Goal: Check status: Check status

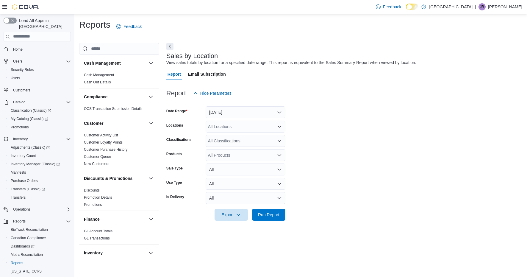
click at [237, 110] on button "[DATE]" at bounding box center [246, 112] width 80 height 12
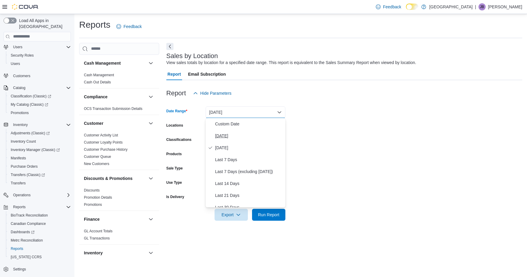
click at [227, 138] on span "[DATE]" at bounding box center [249, 135] width 68 height 7
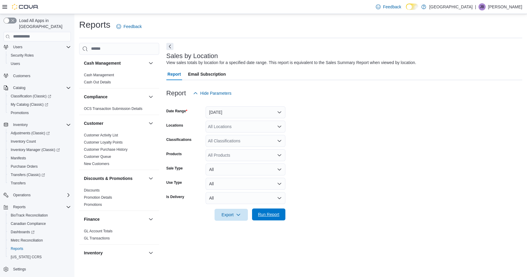
click at [266, 212] on span "Run Report" at bounding box center [268, 214] width 21 height 6
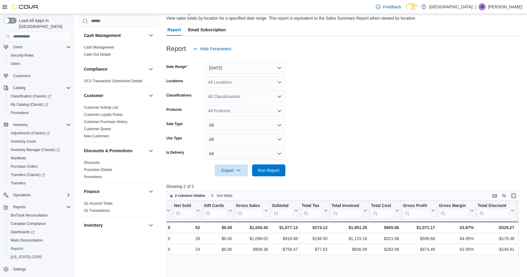
scroll to position [20, 0]
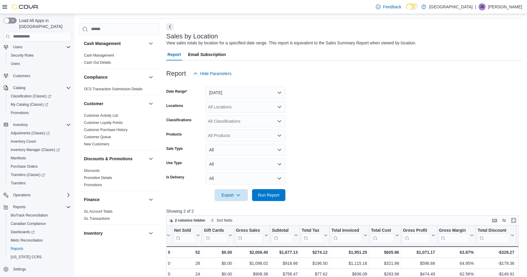
click at [260, 91] on button "[DATE]" at bounding box center [246, 93] width 80 height 12
click at [233, 123] on span "Last Month" at bounding box center [249, 122] width 68 height 7
click at [265, 197] on span "Run Report" at bounding box center [269, 195] width 26 height 12
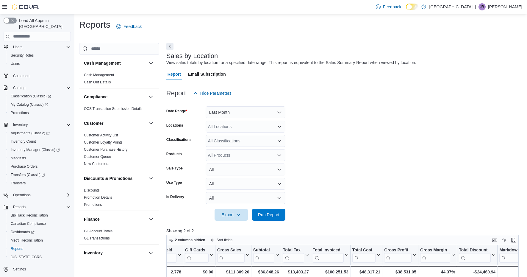
click at [262, 113] on button "Last Month" at bounding box center [246, 112] width 80 height 12
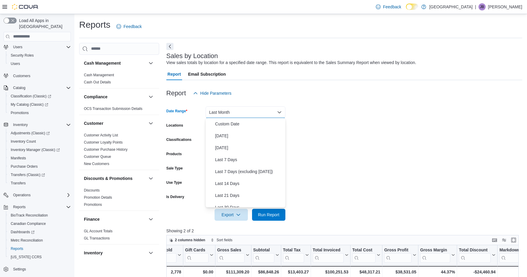
scroll to position [68, 0]
click at [237, 197] on span "Month To Date" at bounding box center [249, 198] width 68 height 7
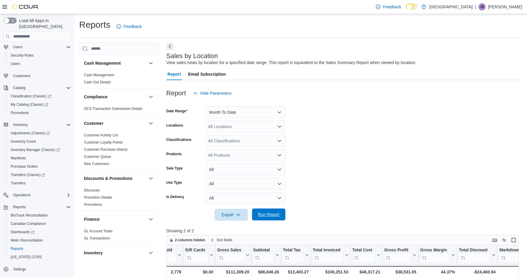
click at [265, 215] on span "Run Report" at bounding box center [268, 214] width 21 height 6
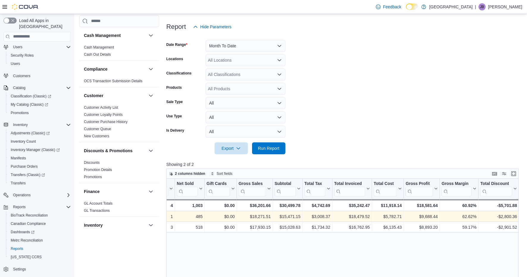
scroll to position [0, 128]
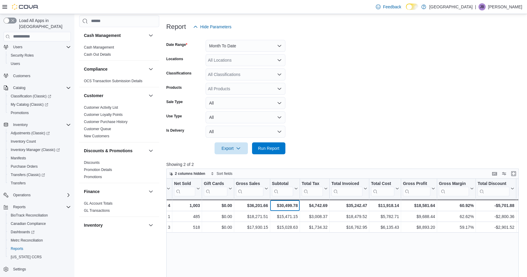
click at [293, 207] on div "$30,499.78" at bounding box center [285, 205] width 26 height 7
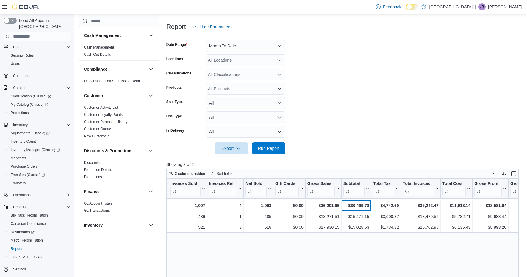
scroll to position [0, 56]
click at [258, 41] on button "Month To Date" at bounding box center [246, 46] width 80 height 12
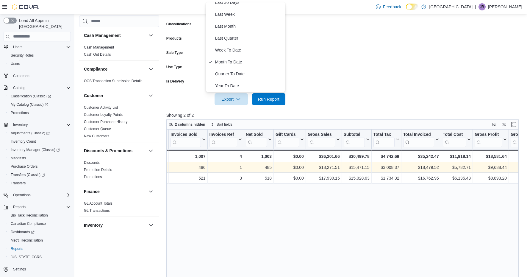
scroll to position [114, 0]
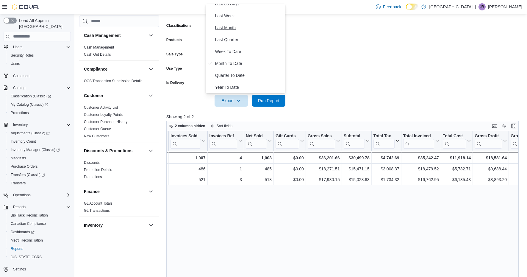
click at [224, 27] on span "Last Month" at bounding box center [249, 27] width 68 height 7
click at [265, 97] on span "Run Report" at bounding box center [268, 100] width 21 height 6
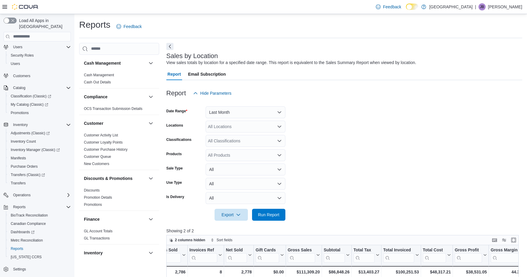
click at [245, 112] on button "Last Month" at bounding box center [246, 112] width 80 height 12
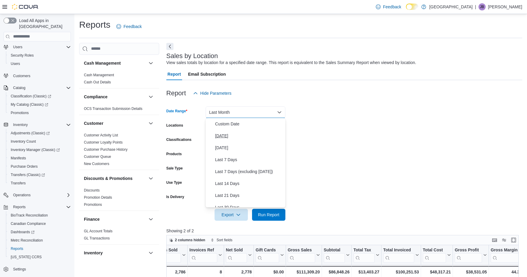
click at [225, 134] on span "[DATE]" at bounding box center [249, 135] width 68 height 7
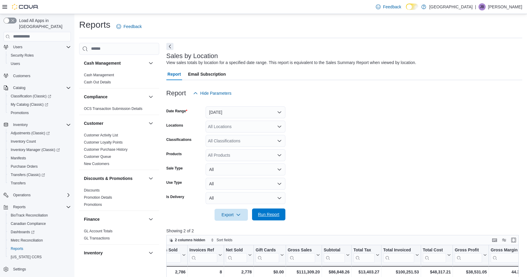
click at [269, 215] on span "Run Report" at bounding box center [268, 214] width 21 height 6
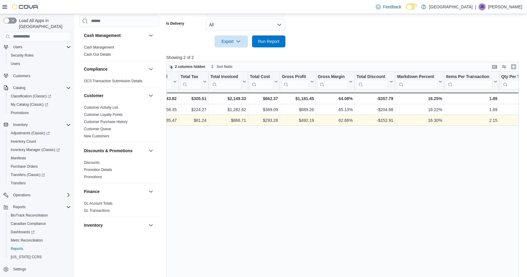
scroll to position [184, 0]
